Goal: Task Accomplishment & Management: Manage account settings

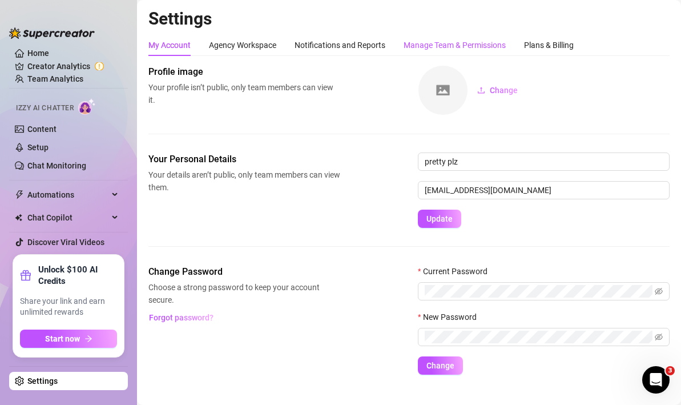
click at [431, 45] on div "Manage Team & Permissions" at bounding box center [454, 45] width 102 height 13
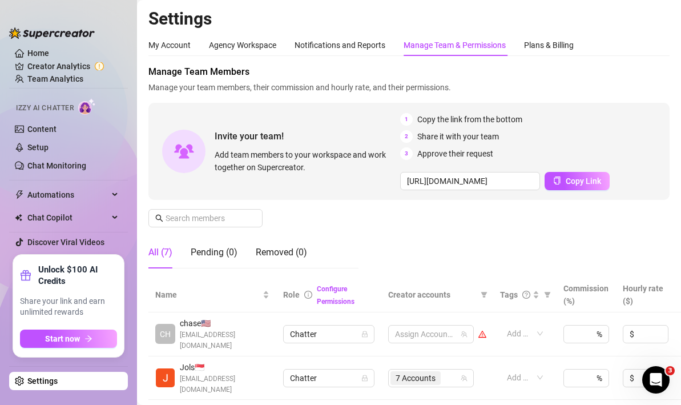
scroll to position [195, 0]
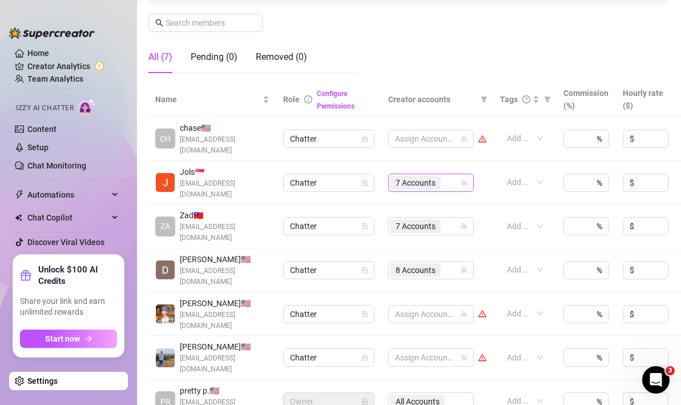
click at [424, 176] on span "7 Accounts" at bounding box center [415, 182] width 40 height 13
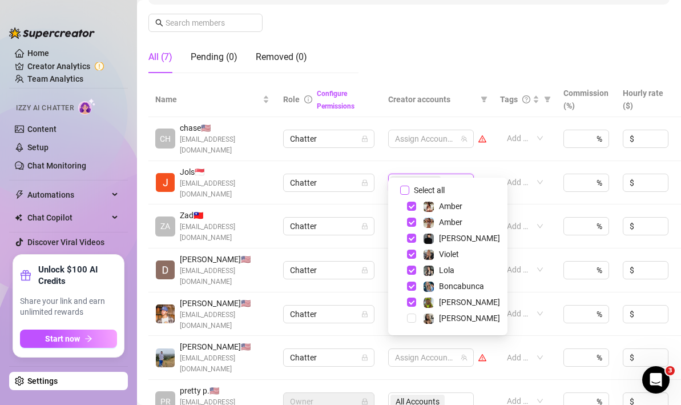
click at [407, 190] on input "Select all" at bounding box center [404, 189] width 9 height 9
checkbox input "true"
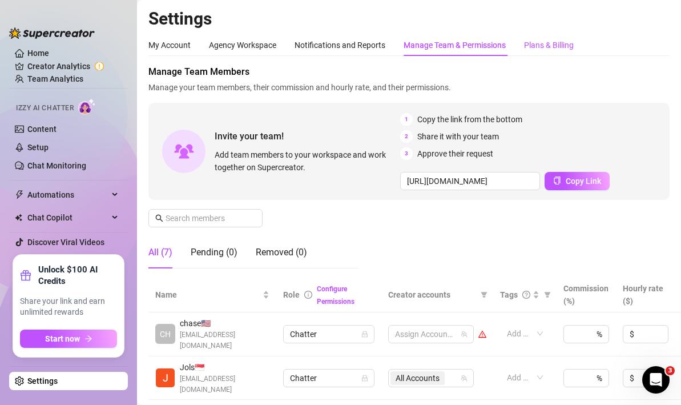
click at [558, 46] on div "Plans & Billing" at bounding box center [549, 45] width 50 height 13
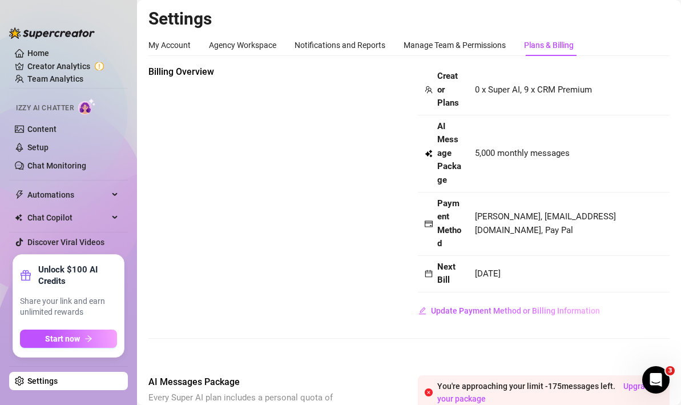
click at [363, 282] on div "Billing Overview Creator Plans 0 x Super AI, 9 x CRM Premium AI Message Package…" at bounding box center [408, 192] width 521 height 254
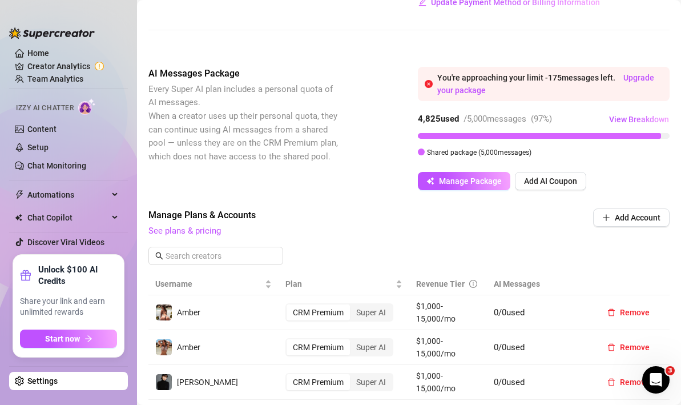
scroll to position [318, 0]
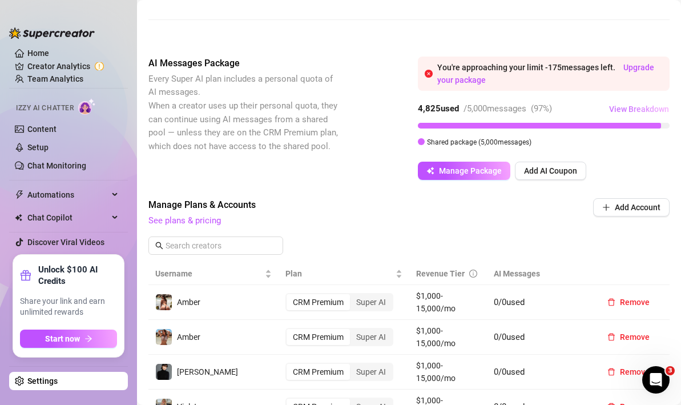
click at [623, 107] on span "View Breakdown" at bounding box center [639, 108] width 60 height 9
